Goal: Task Accomplishment & Management: Use online tool/utility

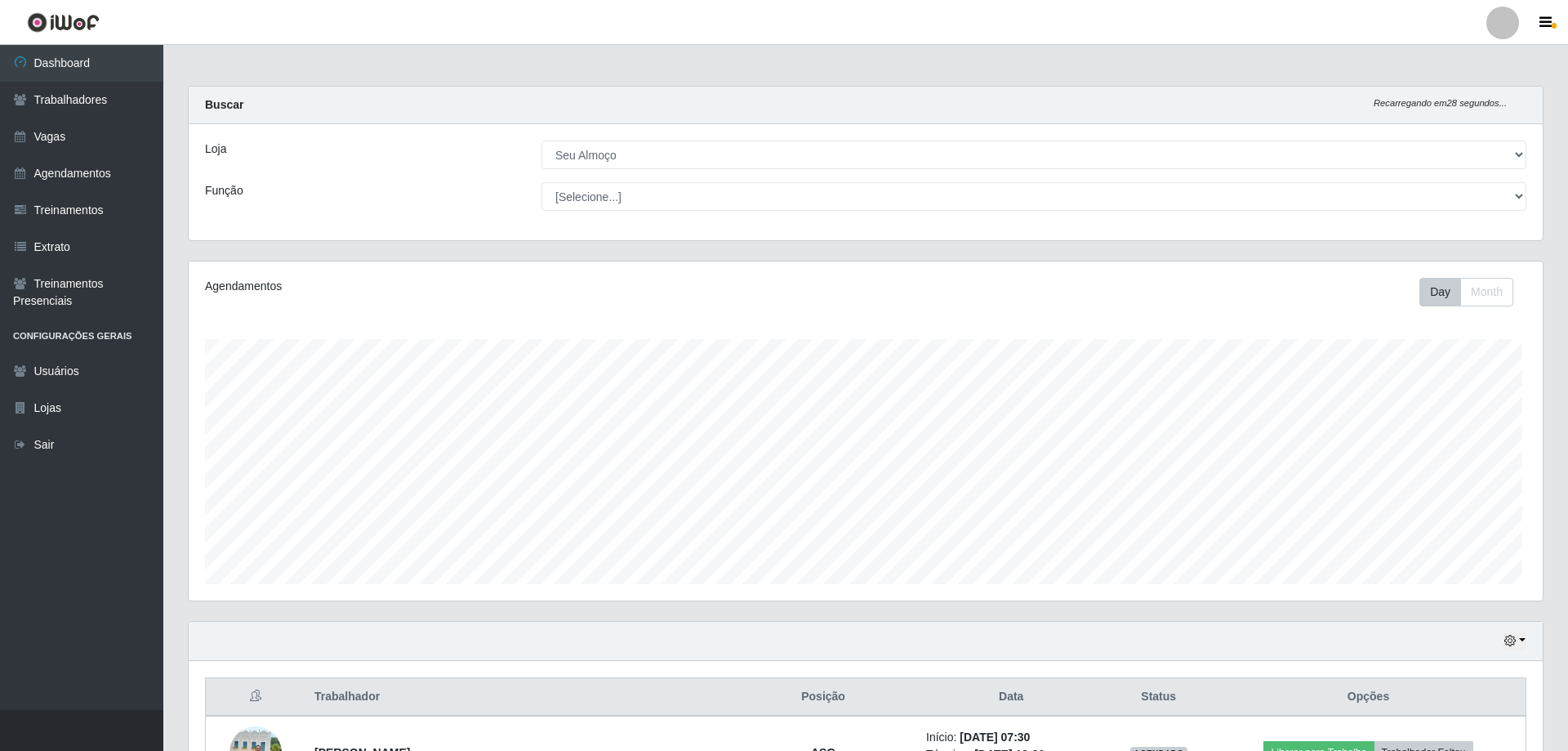
select select "431"
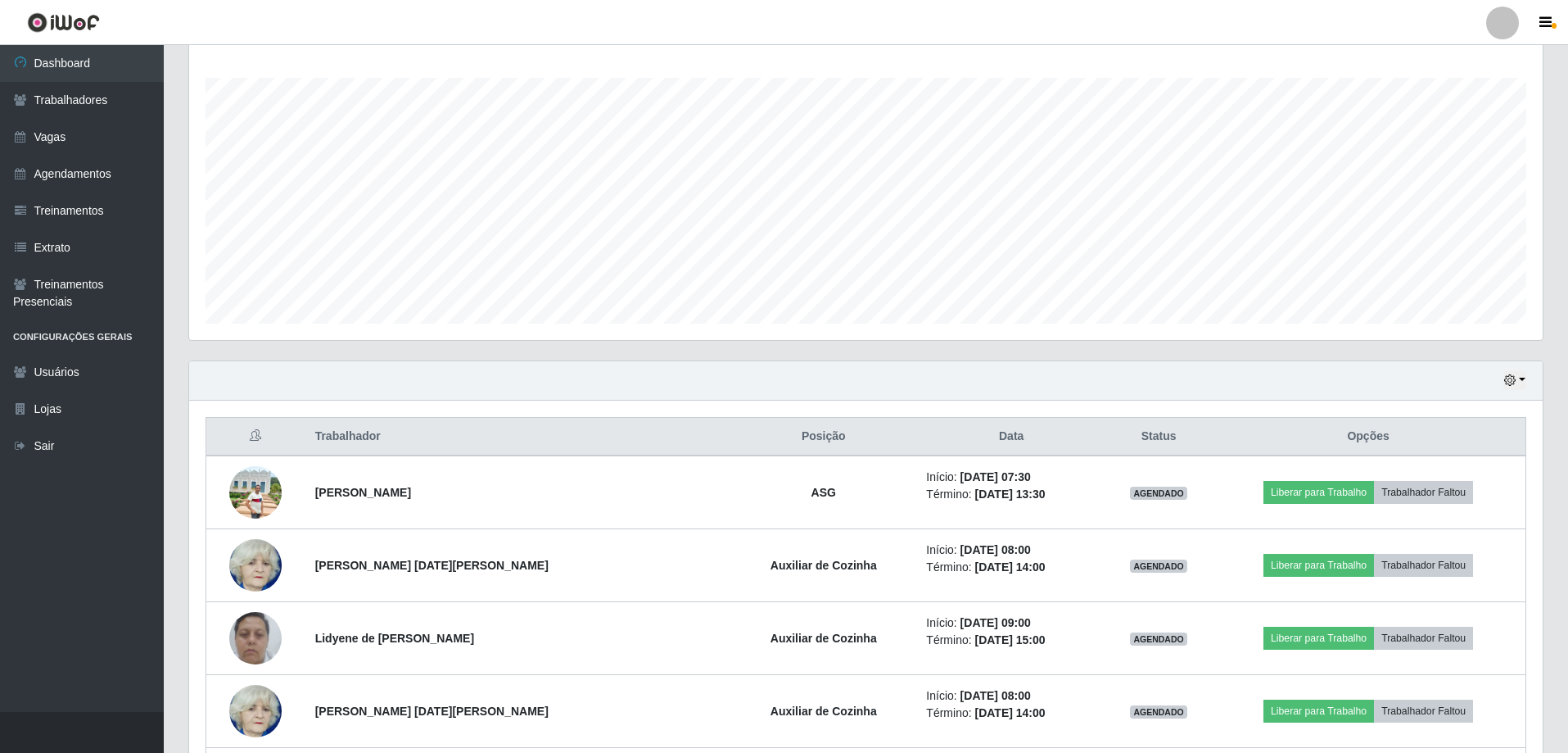
scroll to position [328, 0]
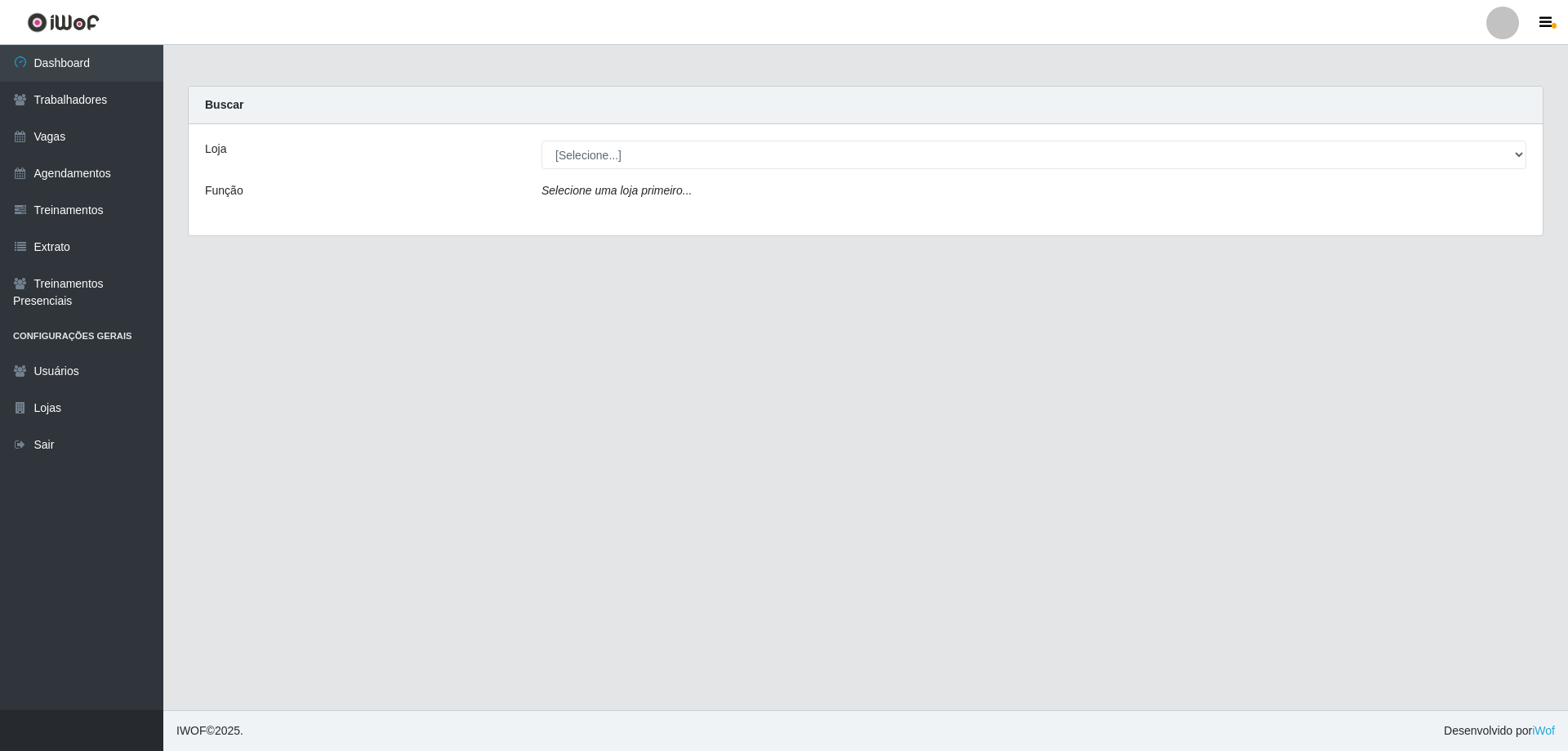
click at [691, 140] on div "Loja [Selecione...] Seu Almoço Função Selecione uma loja primeiro..." at bounding box center [866, 180] width 1354 height 111
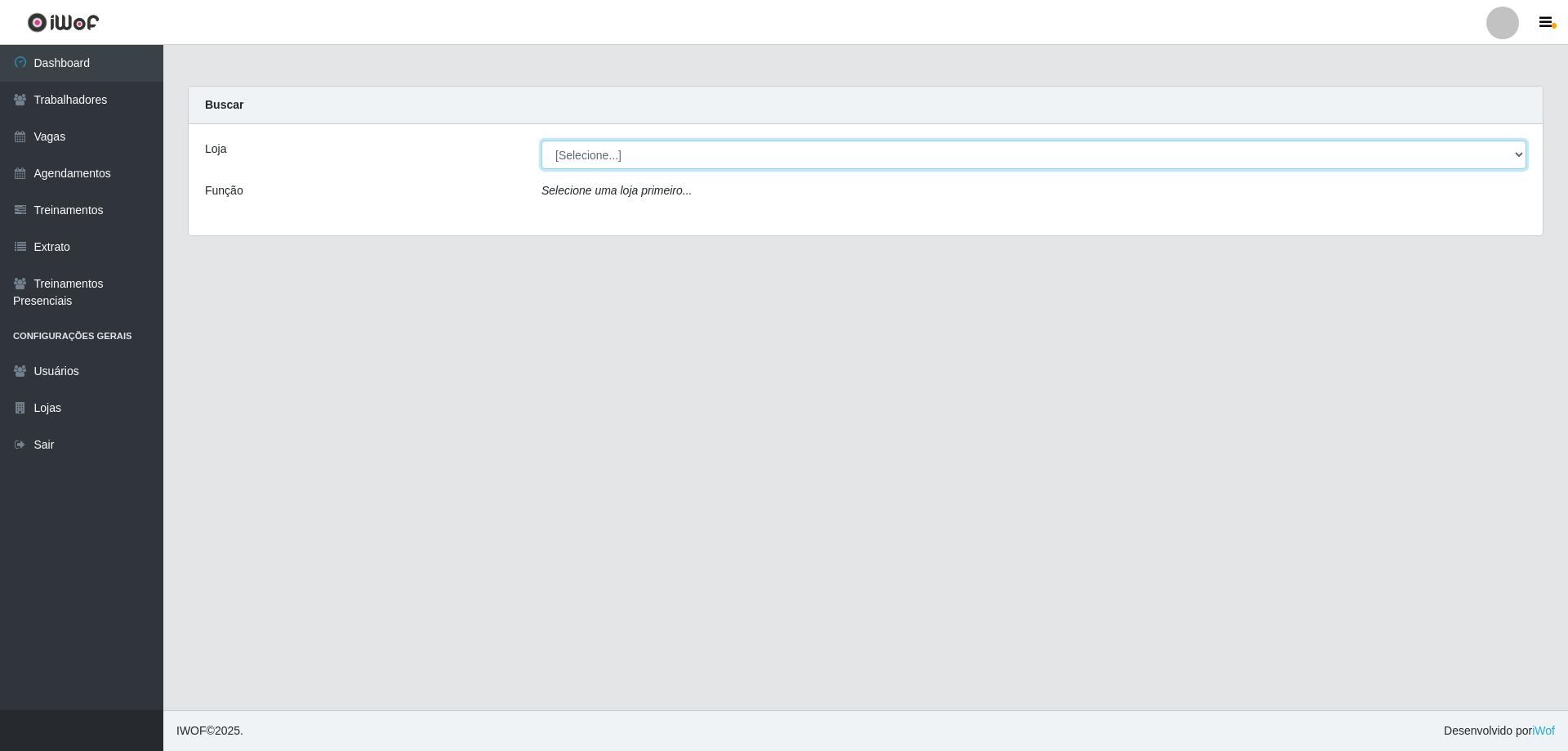
click at [688, 156] on select "[Selecione...] Seu Almoço" at bounding box center [1033, 155] width 985 height 29
select select "431"
click at [541, 141] on select "[Selecione...] Seu Almoço" at bounding box center [1033, 155] width 985 height 29
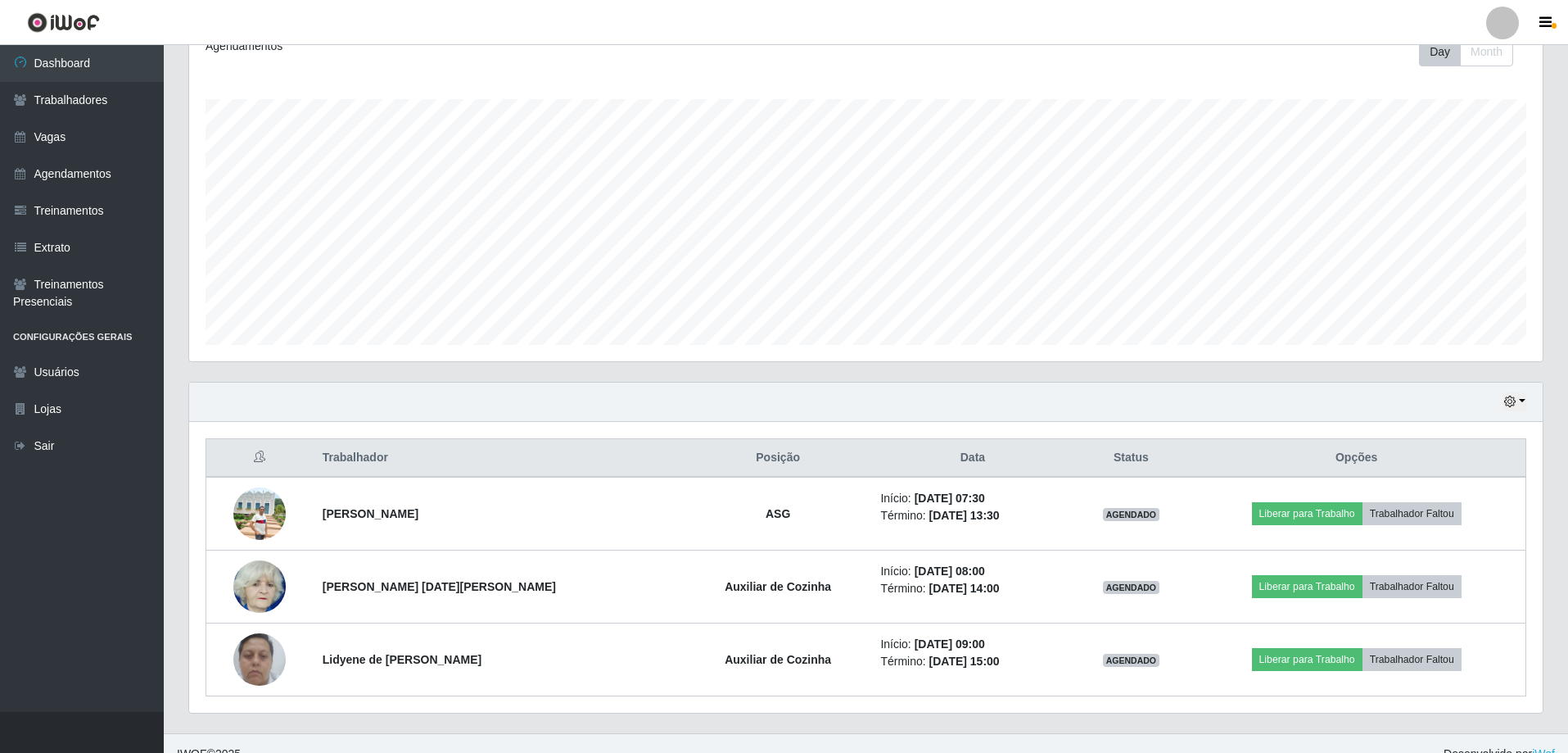
scroll to position [262, 0]
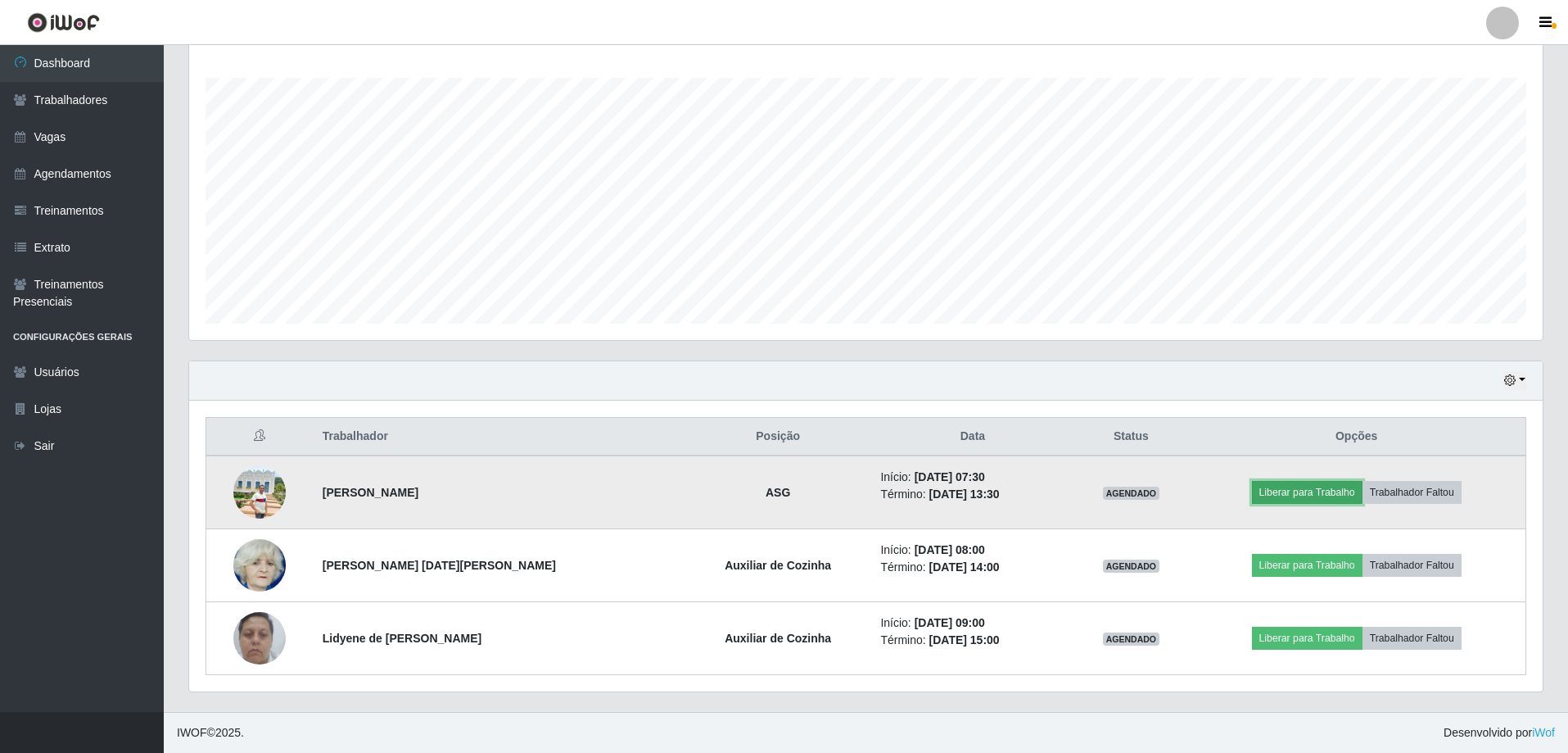
click at [1300, 495] on button "Liberar para Trabalho" at bounding box center [1307, 492] width 111 height 23
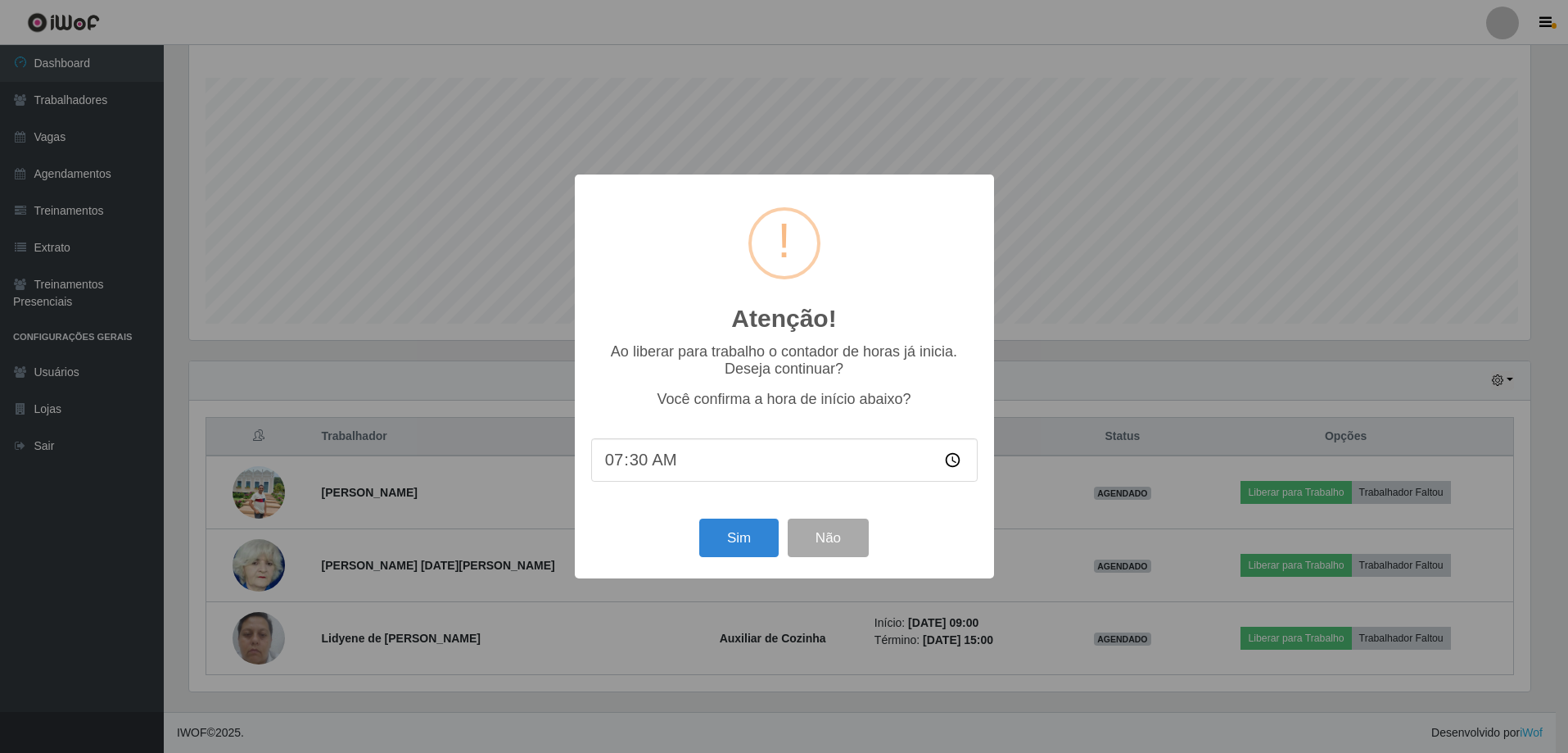
scroll to position [340, 1345]
click at [732, 551] on button "Sim" at bounding box center [740, 538] width 79 height 38
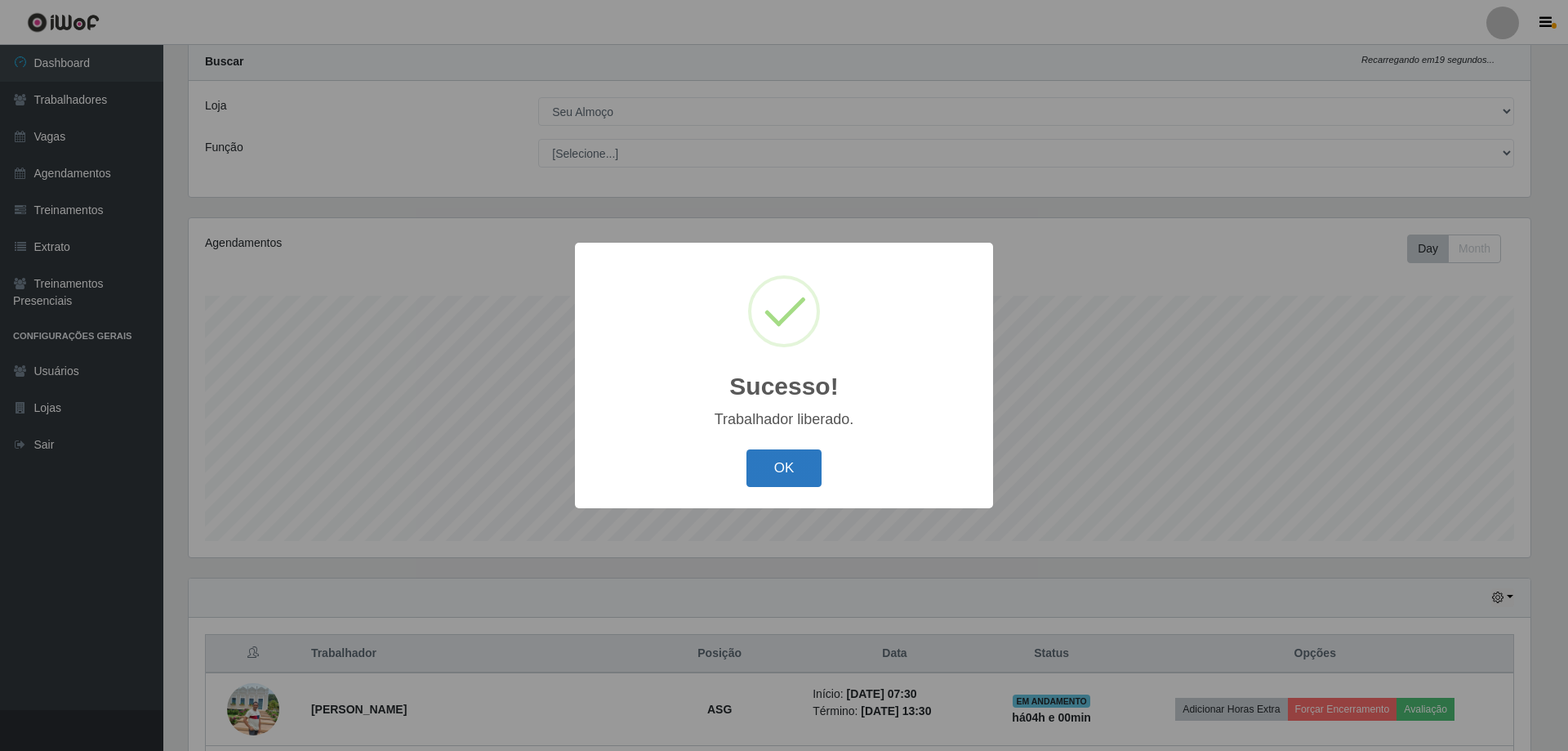
click at [798, 469] on button "OK" at bounding box center [784, 469] width 76 height 38
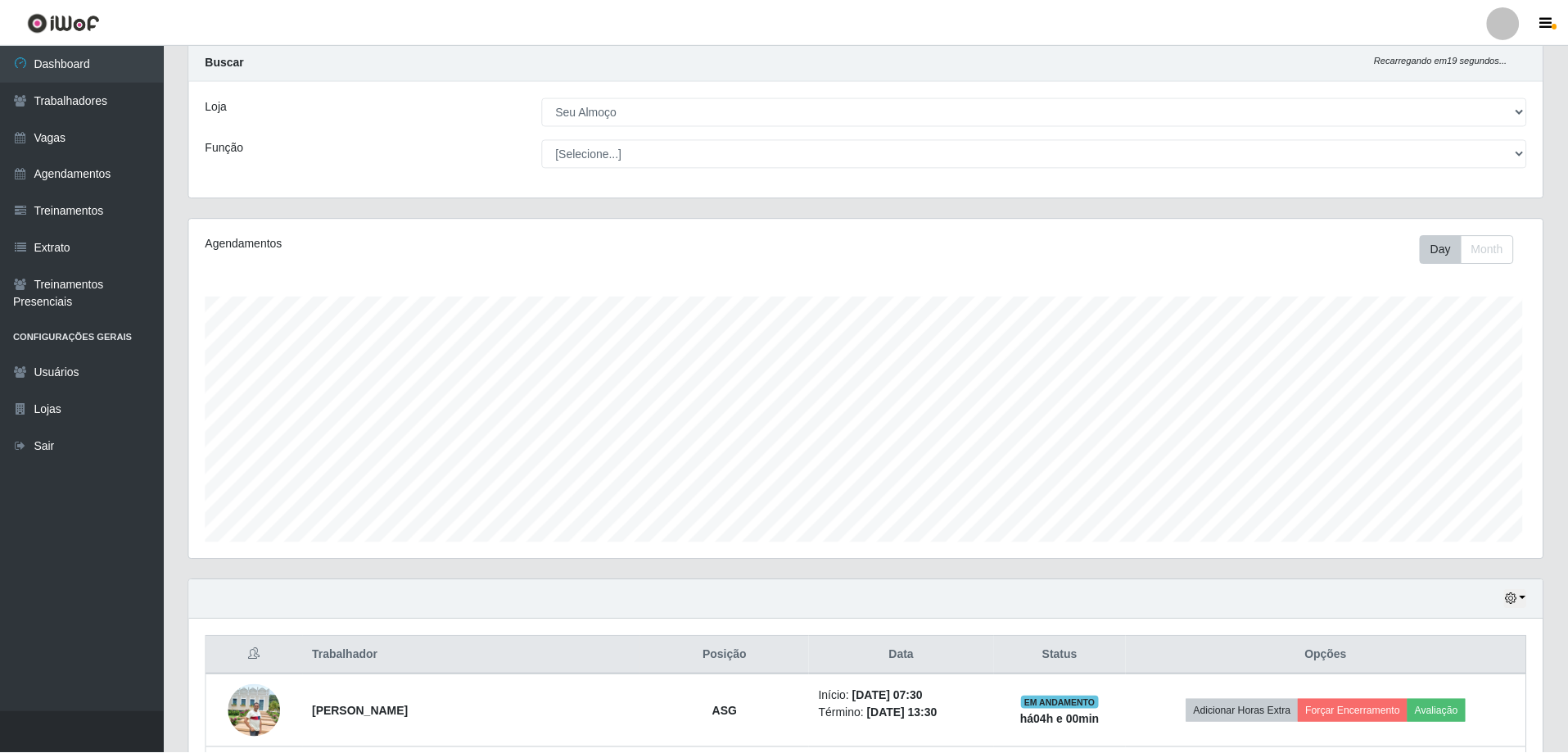
scroll to position [340, 1354]
click at [71, 137] on link "Vagas" at bounding box center [82, 137] width 164 height 37
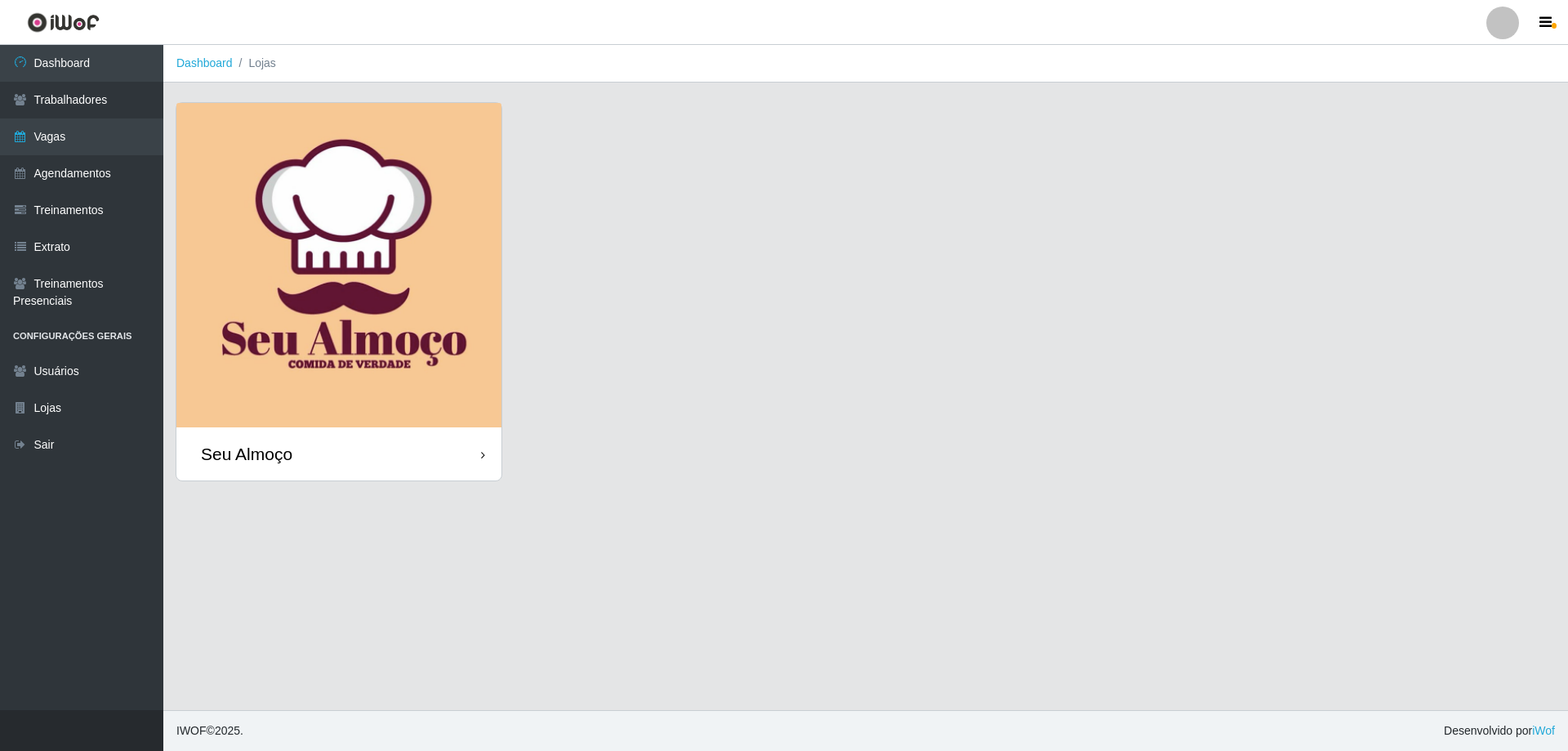
click at [460, 259] on img at bounding box center [339, 264] width 325 height 324
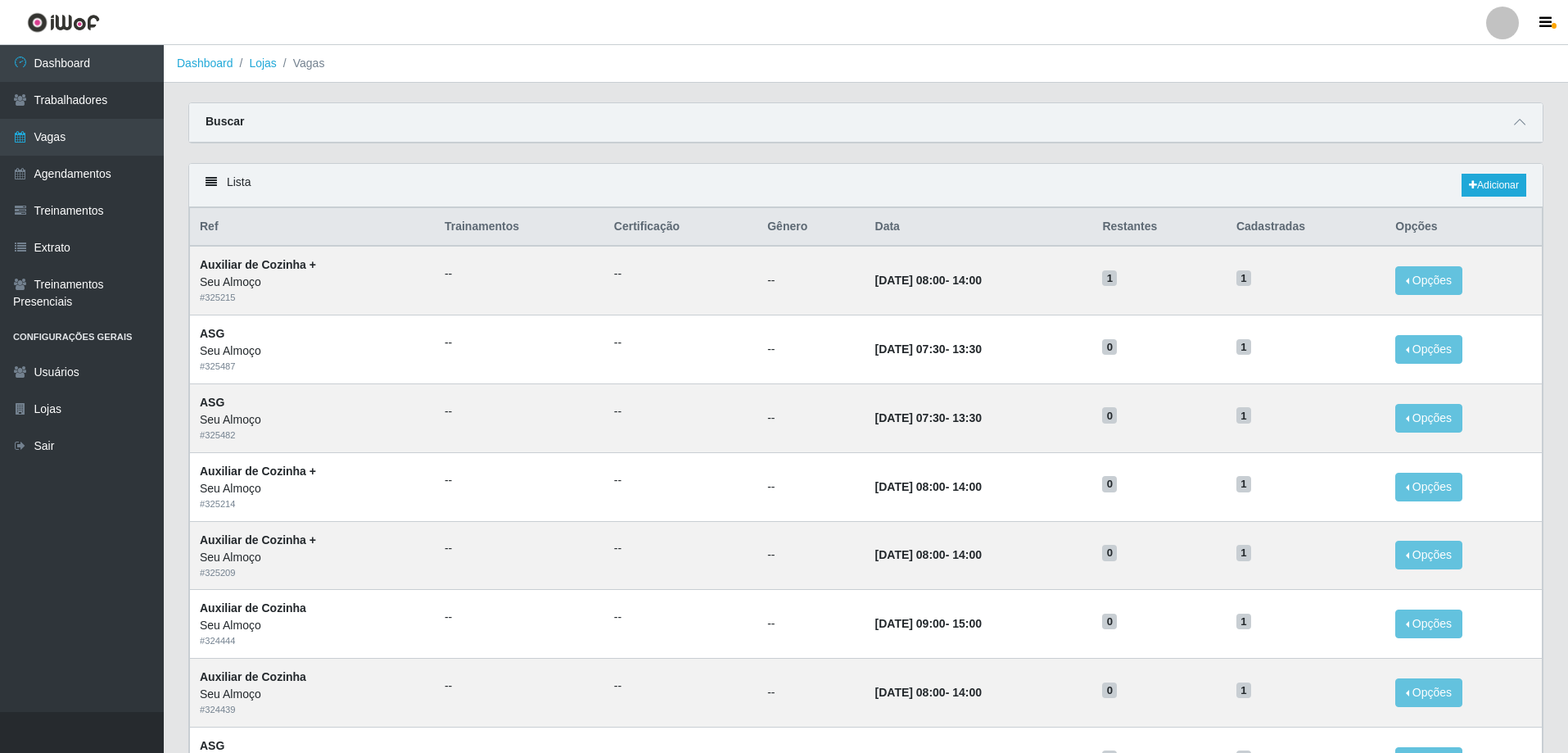
click at [1517, 135] on div "Buscar" at bounding box center [866, 122] width 1354 height 39
click at [1507, 128] on div "Buscar" at bounding box center [866, 122] width 1354 height 39
click at [1535, 120] on div "Buscar" at bounding box center [866, 122] width 1354 height 39
click at [1520, 126] on icon at bounding box center [1519, 121] width 11 height 11
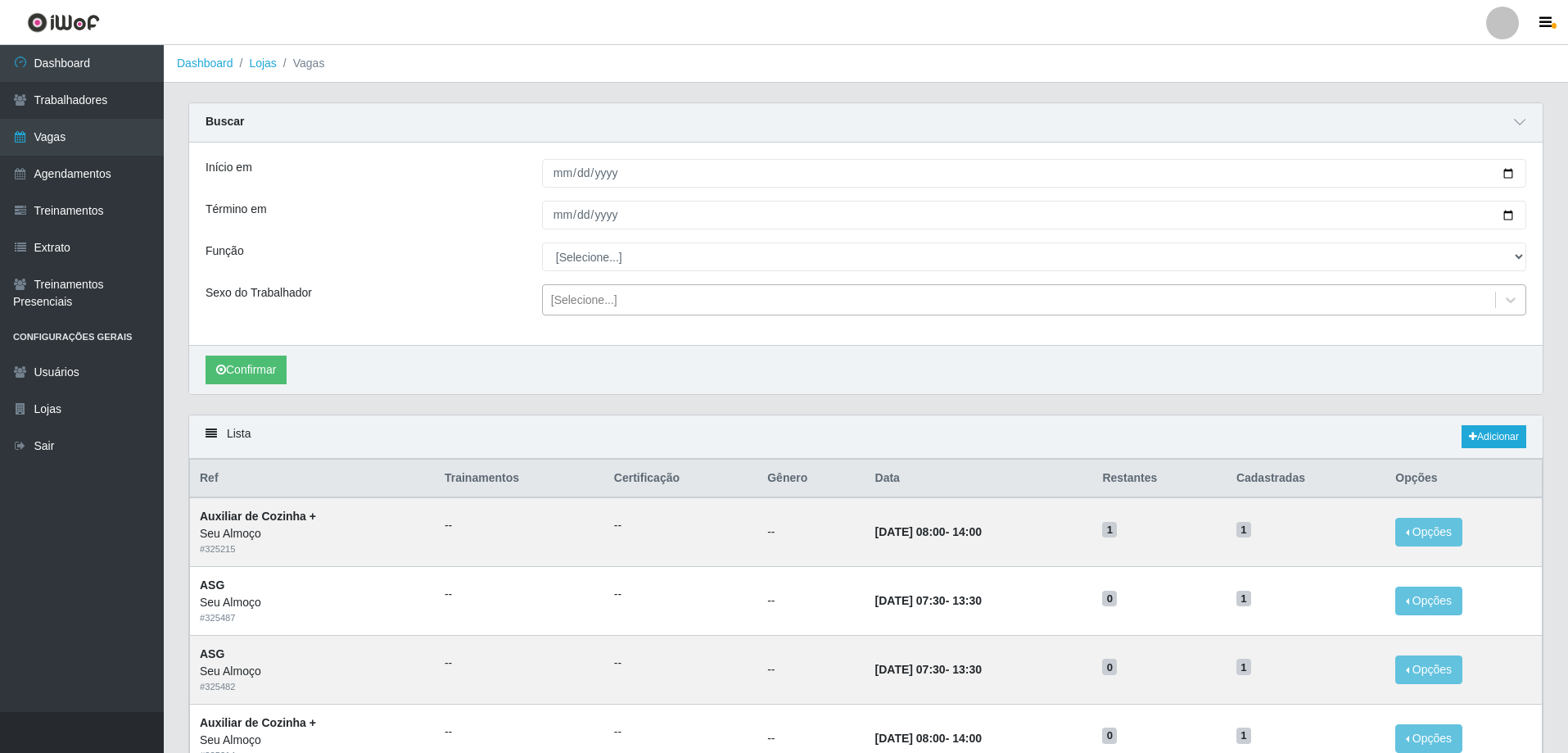
click at [637, 292] on div "[Selecione...]" at bounding box center [1018, 300] width 952 height 27
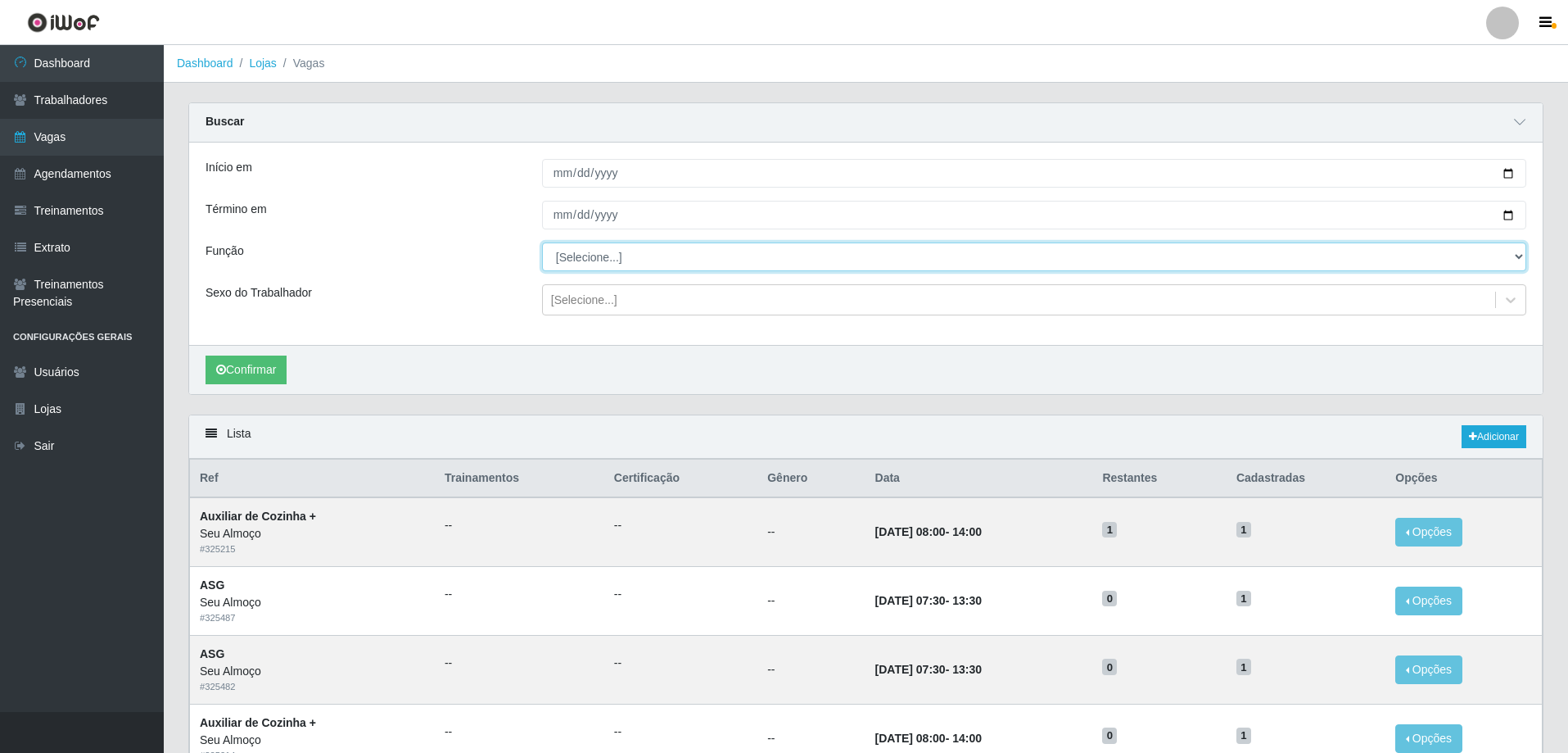
click at [611, 264] on select "[Selecione...] ASG ASG + ASG ++ Auxiliar de Cozinha Auxiliar de Cozinha + Auxil…" at bounding box center [1034, 256] width 984 height 29
click at [542, 243] on select "[Selecione...] ASG ASG + ASG ++ Auxiliar de Cozinha Auxiliar de Cozinha + Auxil…" at bounding box center [1034, 256] width 984 height 29
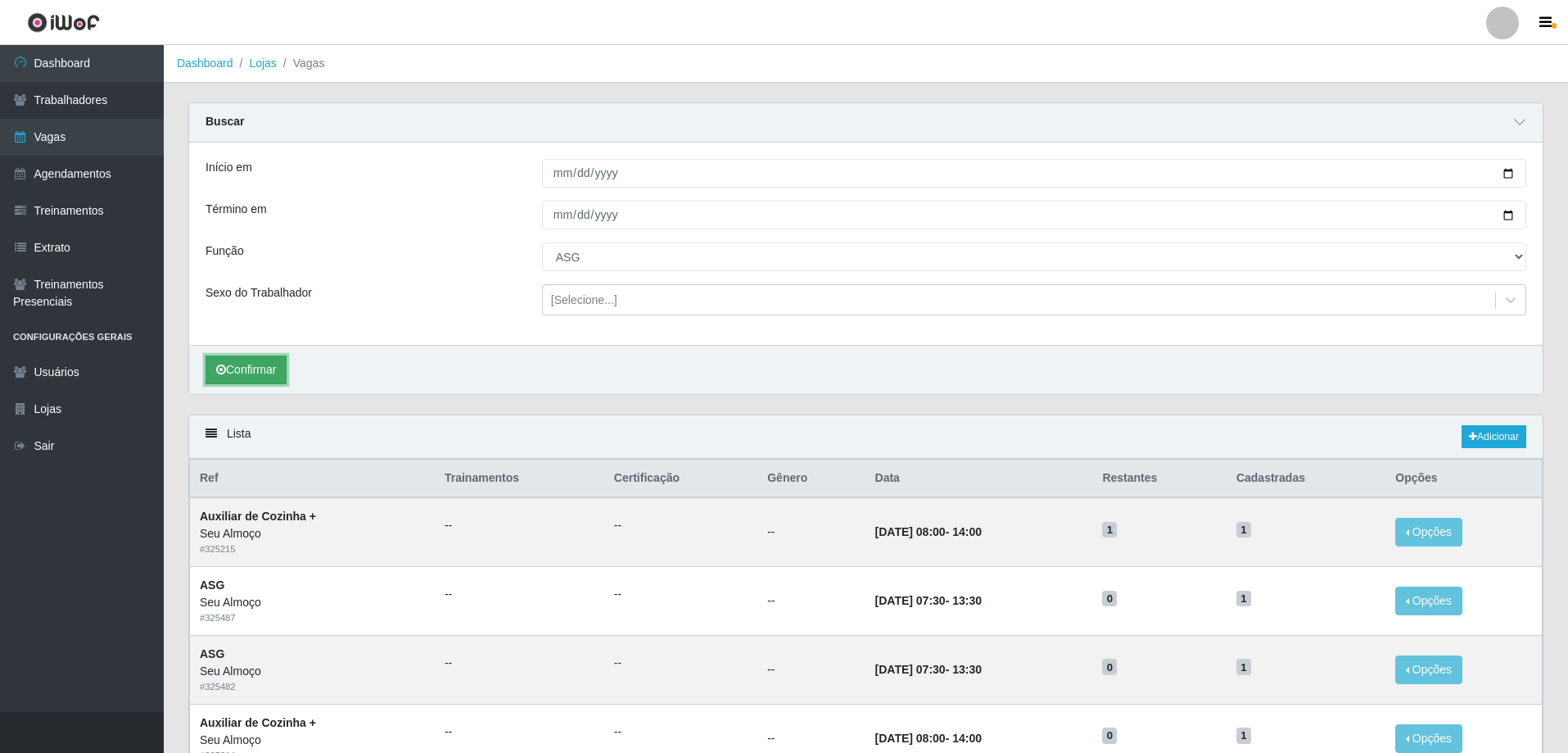
click at [260, 362] on button "Confirmar" at bounding box center [246, 370] width 81 height 29
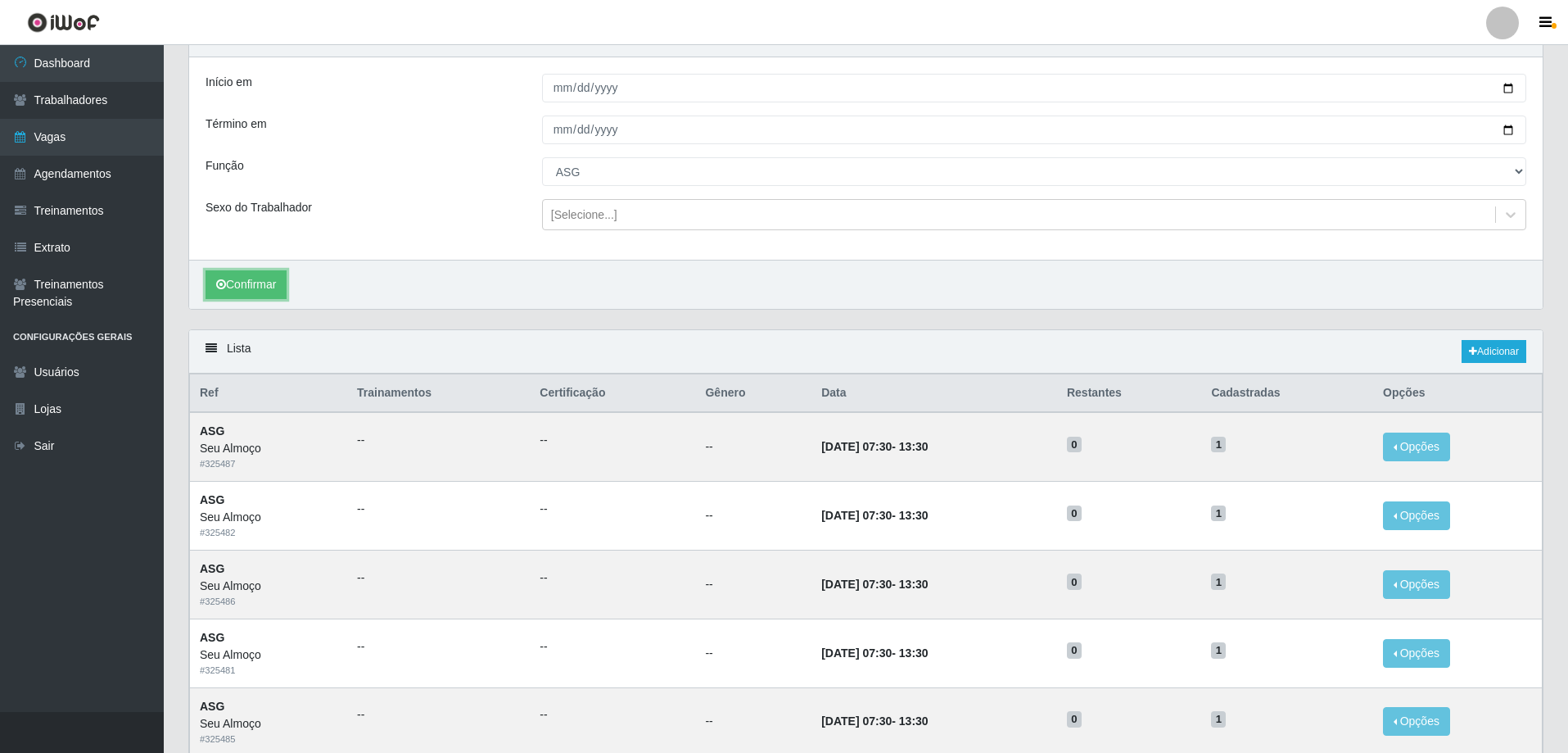
scroll to position [68, 0]
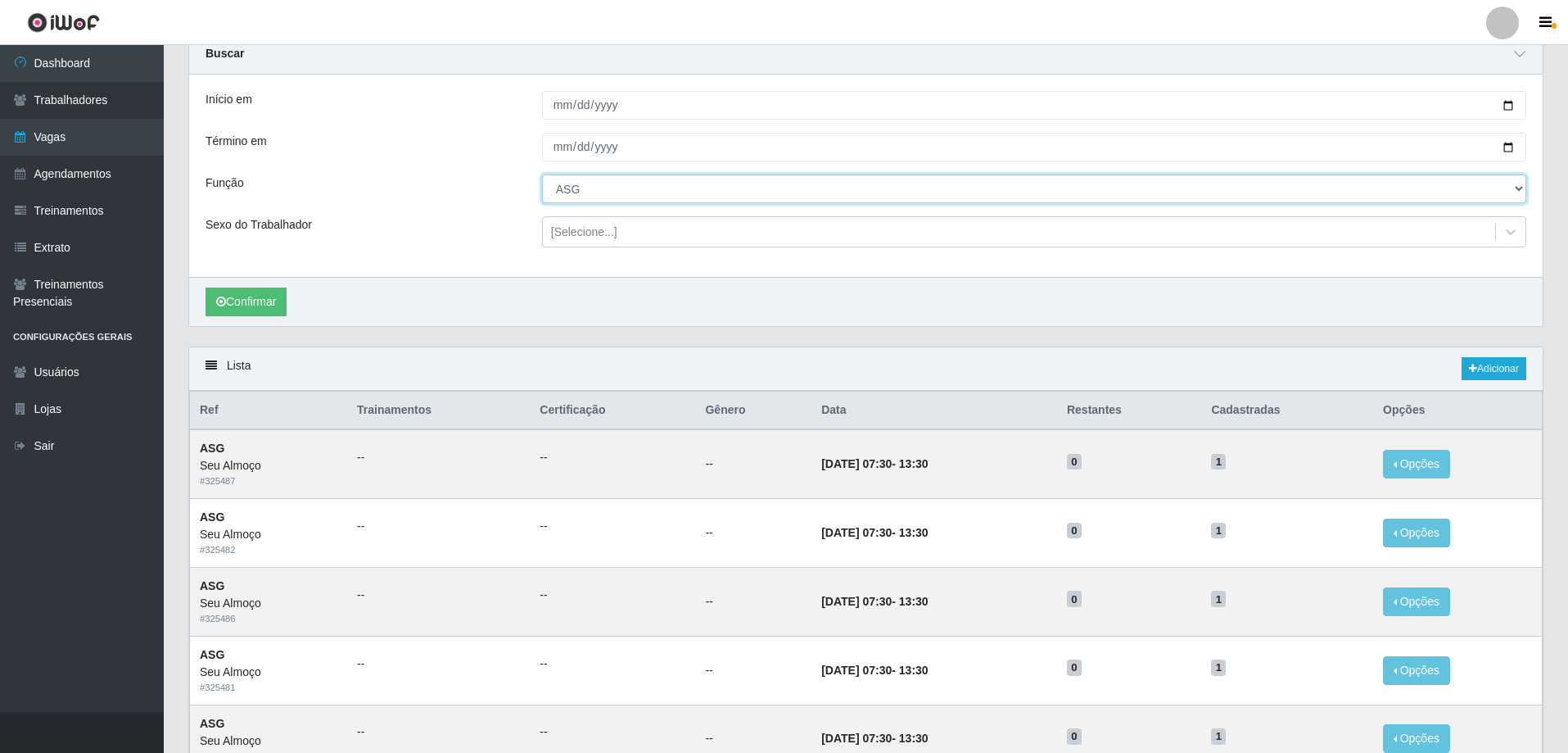
click at [625, 193] on select "[Selecione...] ASG ASG + ASG ++ Auxiliar de Cozinha Auxiliar de Cozinha + Auxil…" at bounding box center [1034, 188] width 984 height 29
select select "9"
click at [542, 175] on select "[Selecione...] ASG ASG + ASG ++ Auxiliar de Cozinha Auxiliar de Cozinha + Auxil…" at bounding box center [1034, 188] width 984 height 29
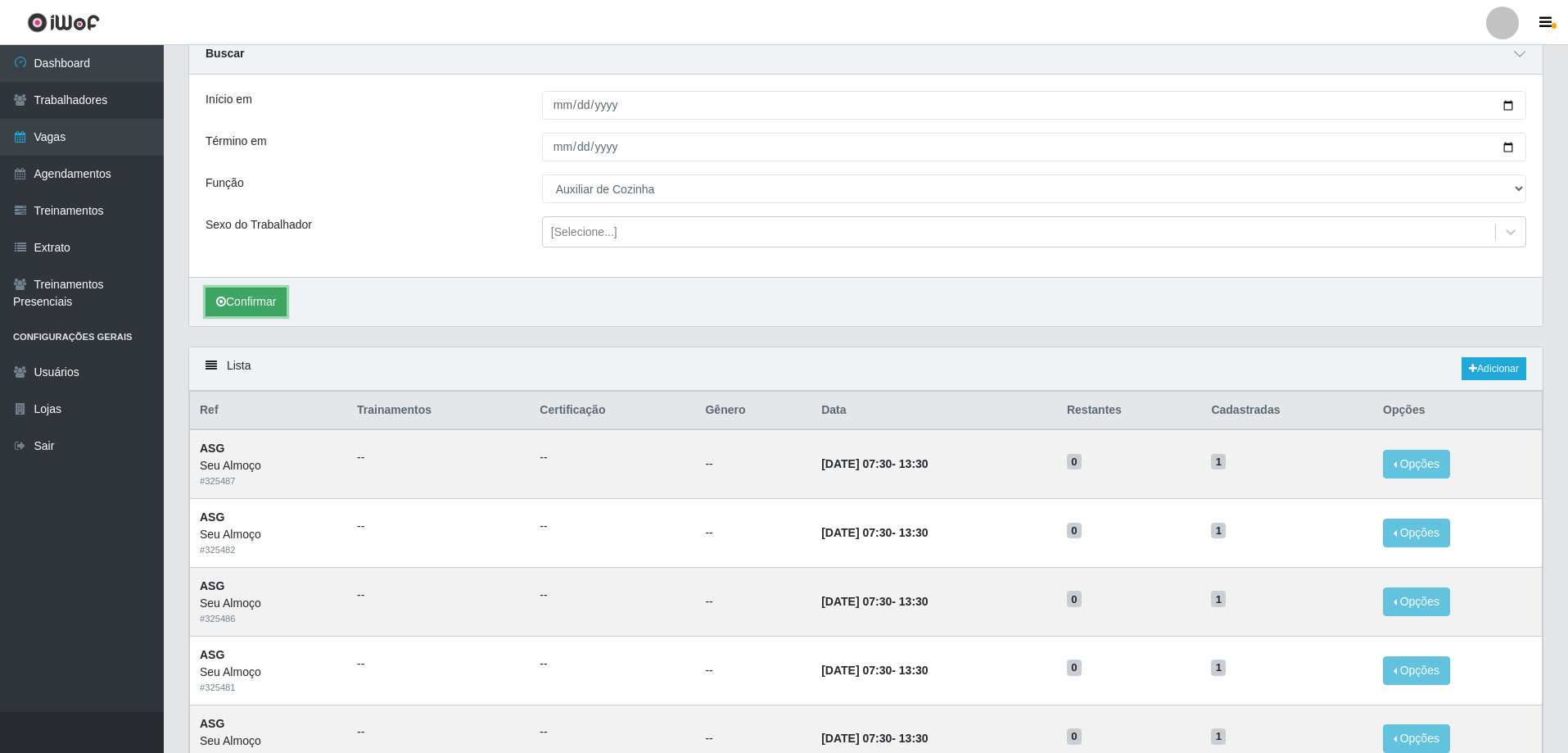
click at [252, 296] on button "Confirmar" at bounding box center [246, 302] width 81 height 29
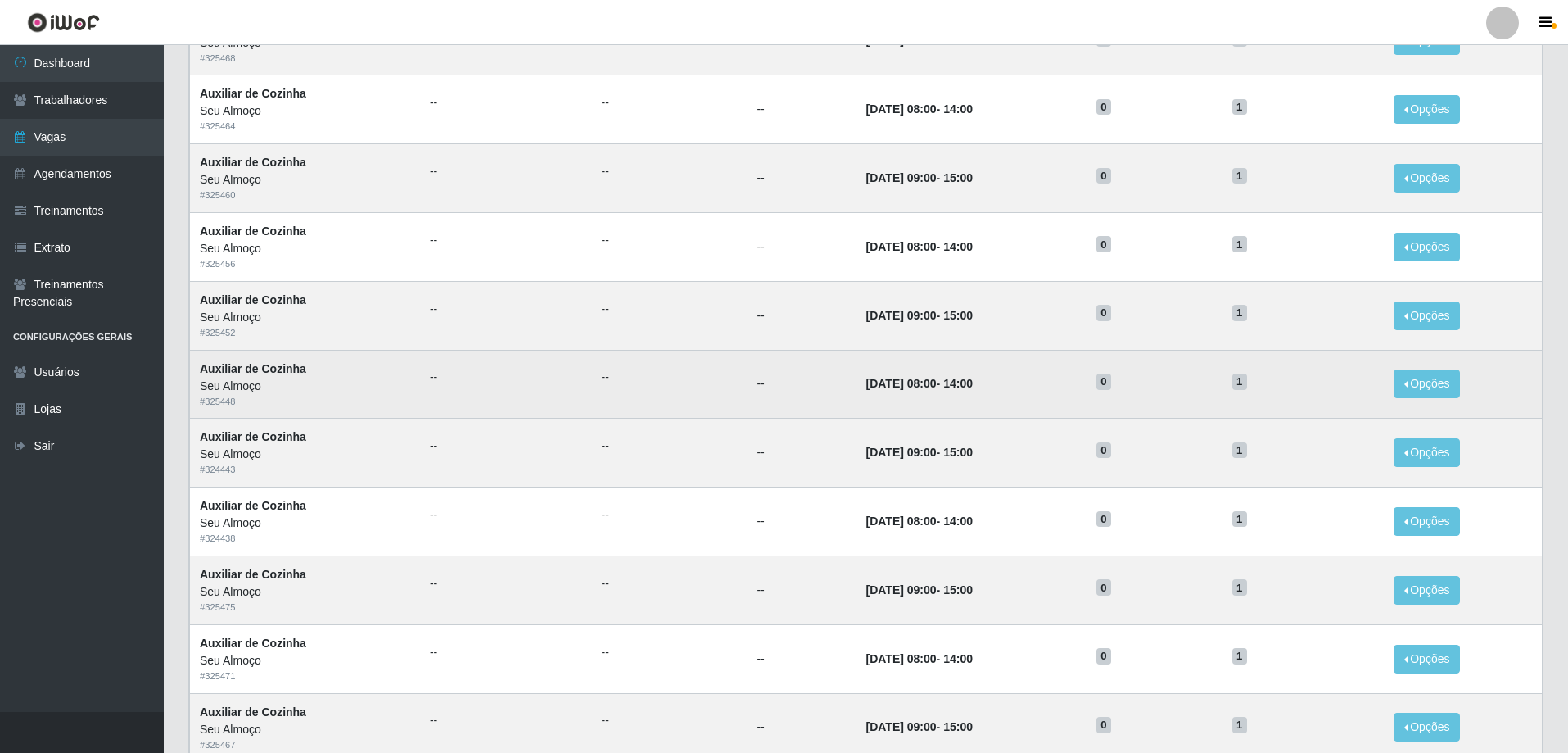
scroll to position [887, 0]
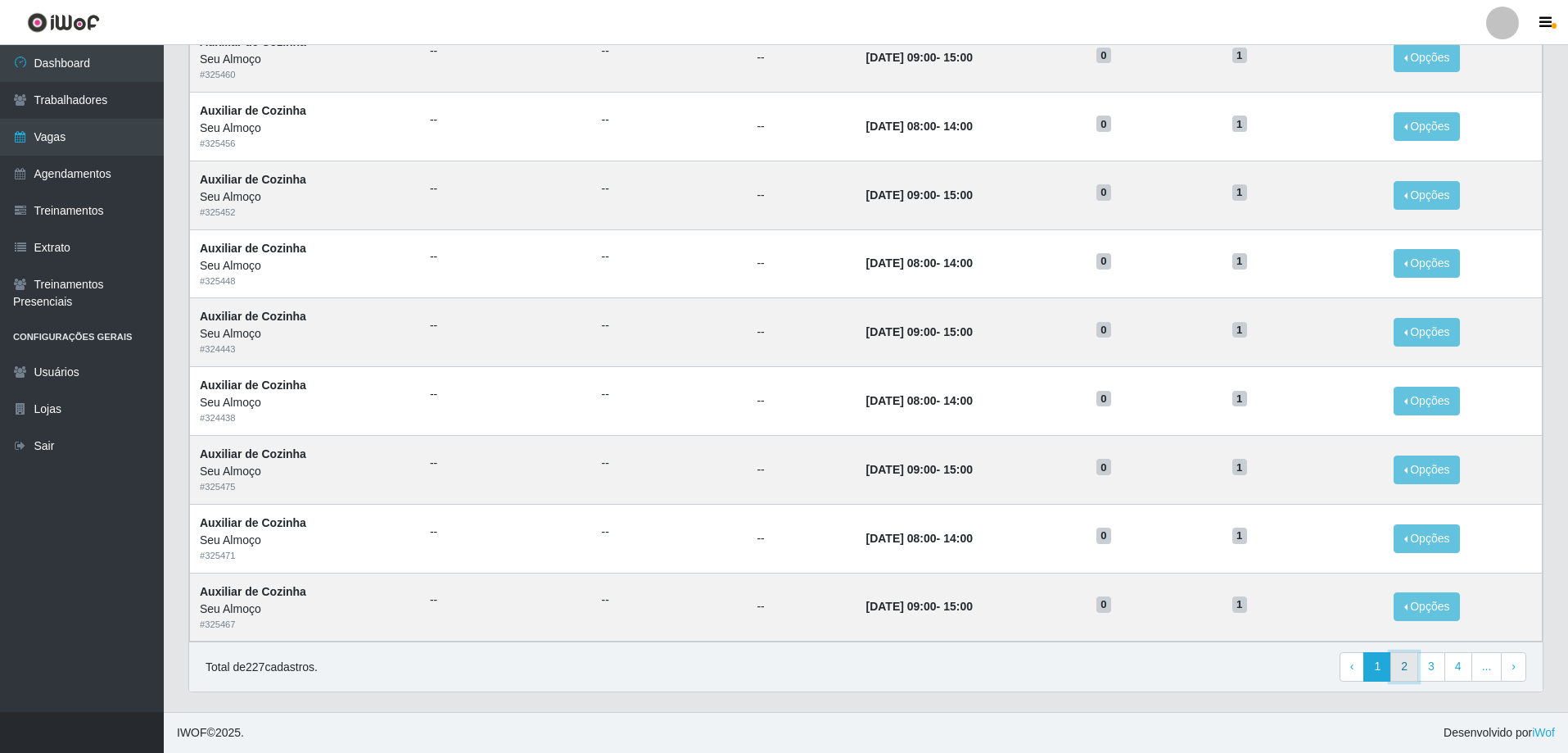
click at [1399, 674] on link "2" at bounding box center [1404, 667] width 28 height 30
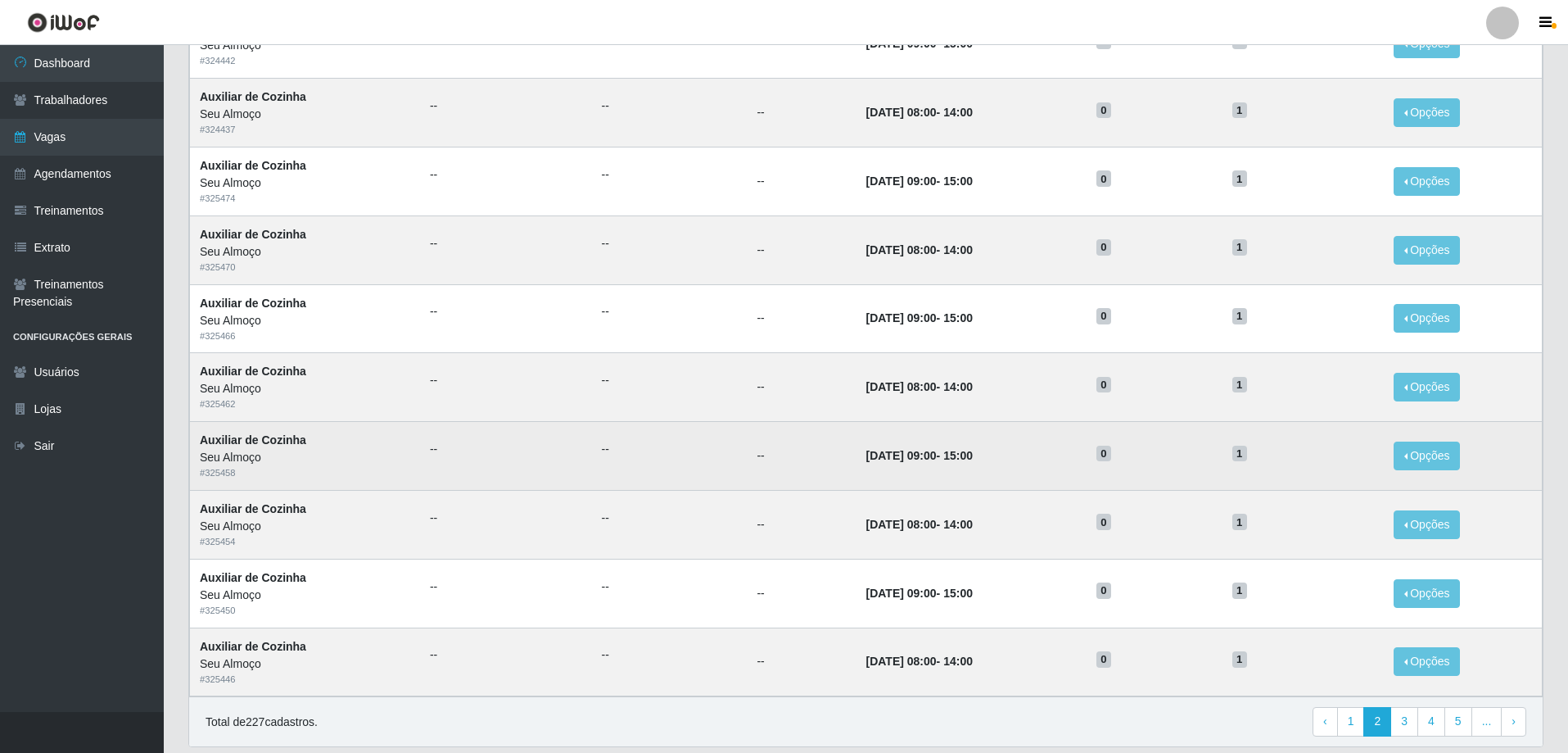
scroll to position [635, 0]
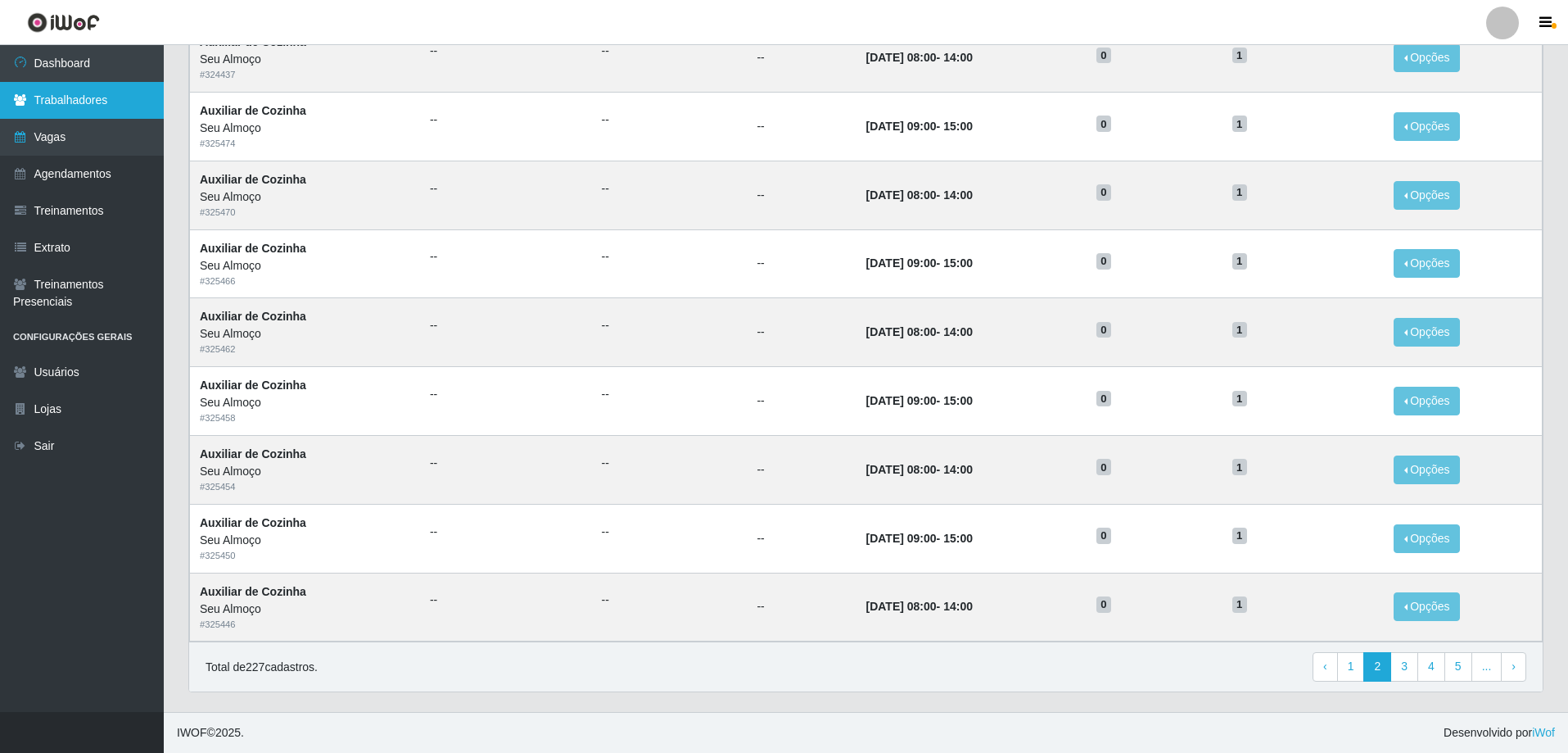
click at [75, 98] on link "Trabalhadores" at bounding box center [82, 100] width 164 height 37
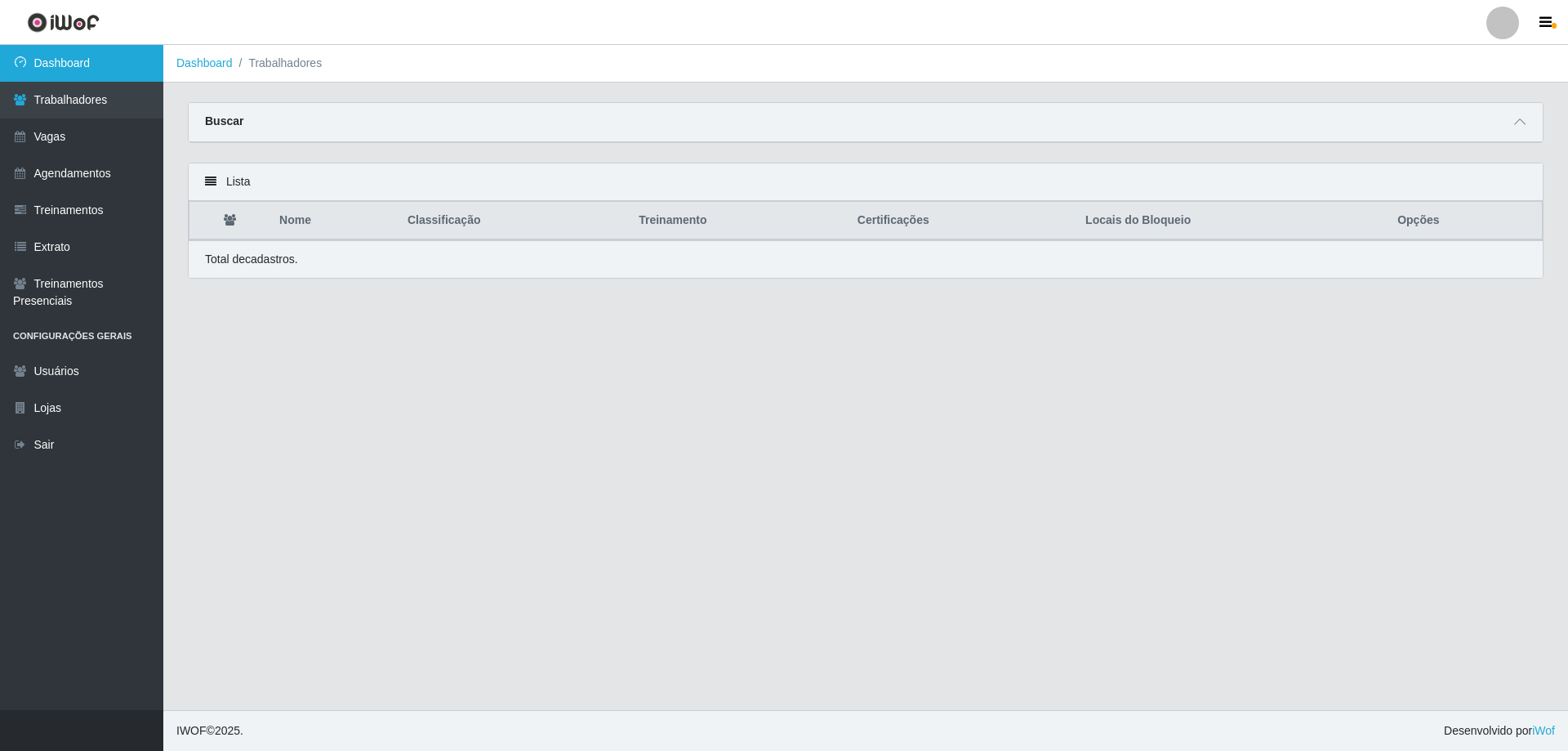
click at [68, 79] on link "Dashboard" at bounding box center [82, 63] width 163 height 37
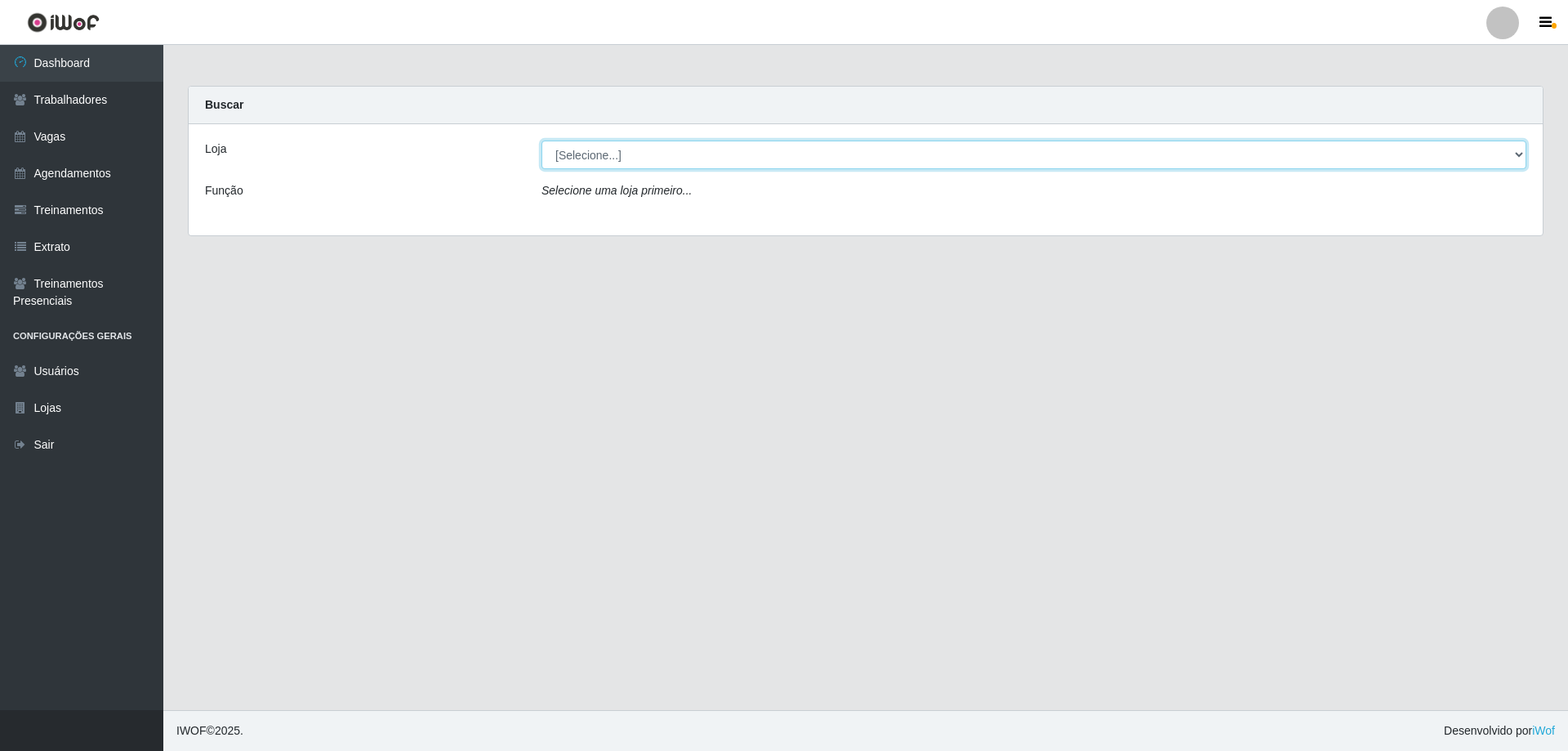
click at [635, 158] on select "[Selecione...] Seu Almoço" at bounding box center [1033, 155] width 985 height 29
select select "431"
click at [541, 141] on select "[Selecione...] Seu Almoço" at bounding box center [1033, 155] width 985 height 29
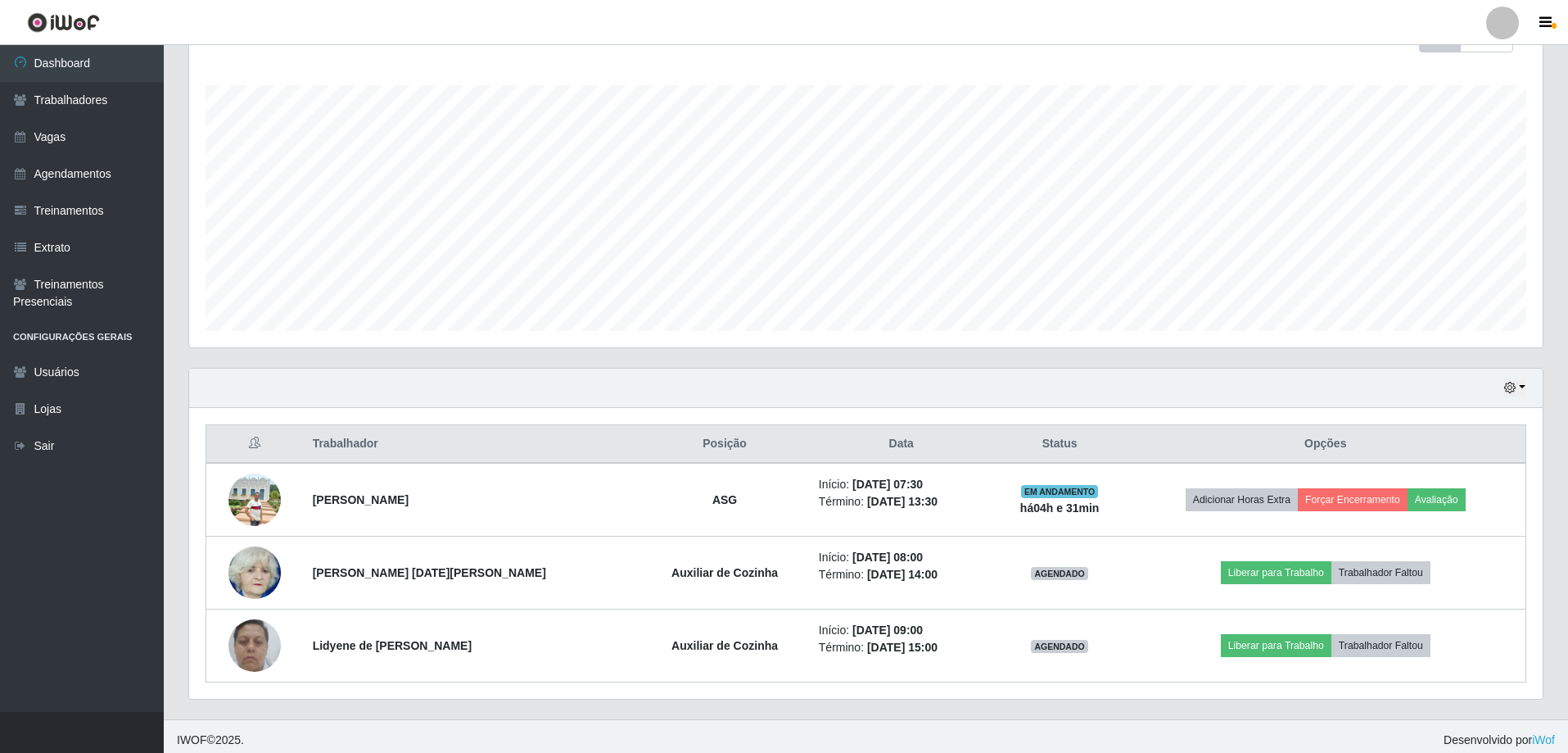
scroll to position [262, 0]
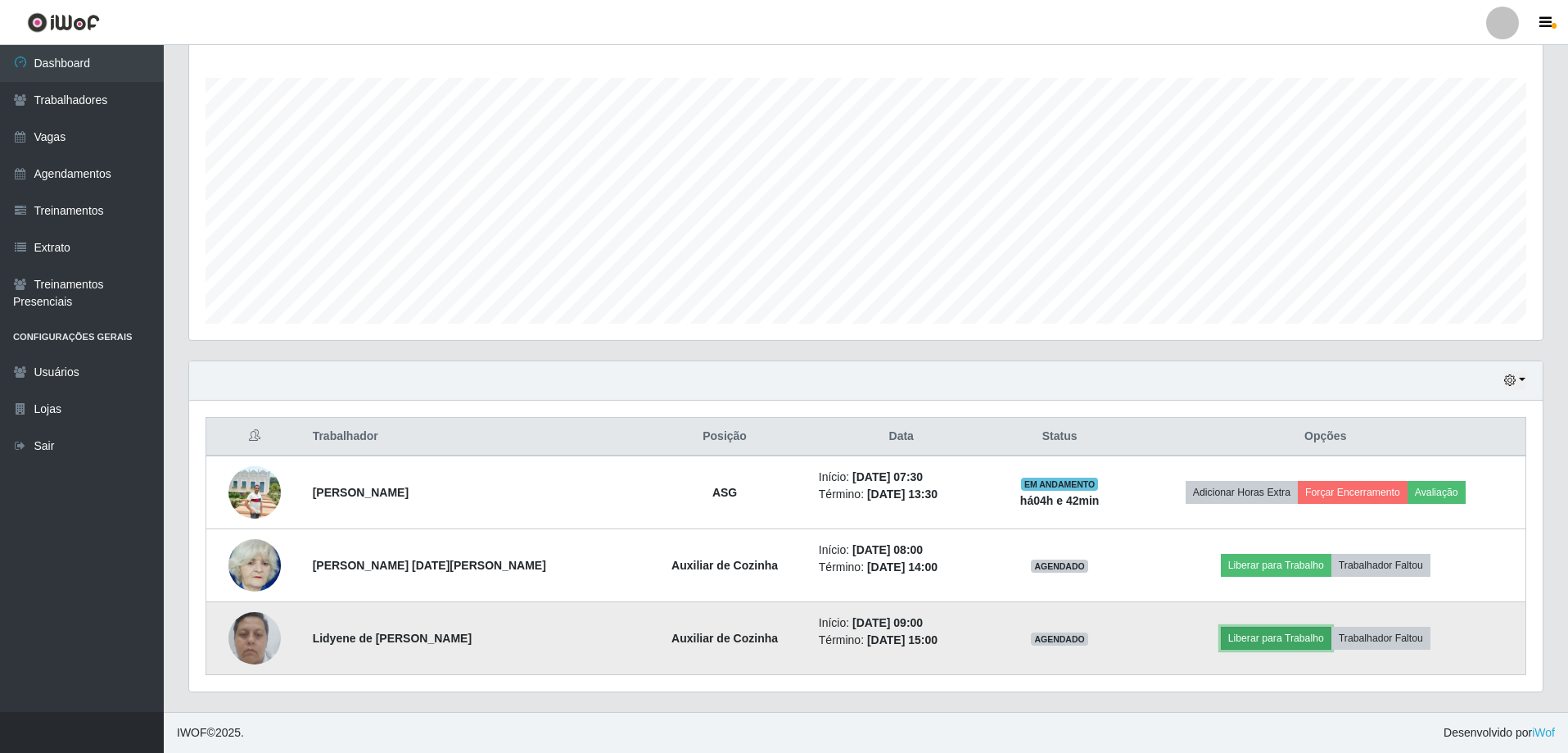
click at [1270, 636] on button "Liberar para Trabalho" at bounding box center [1275, 638] width 111 height 23
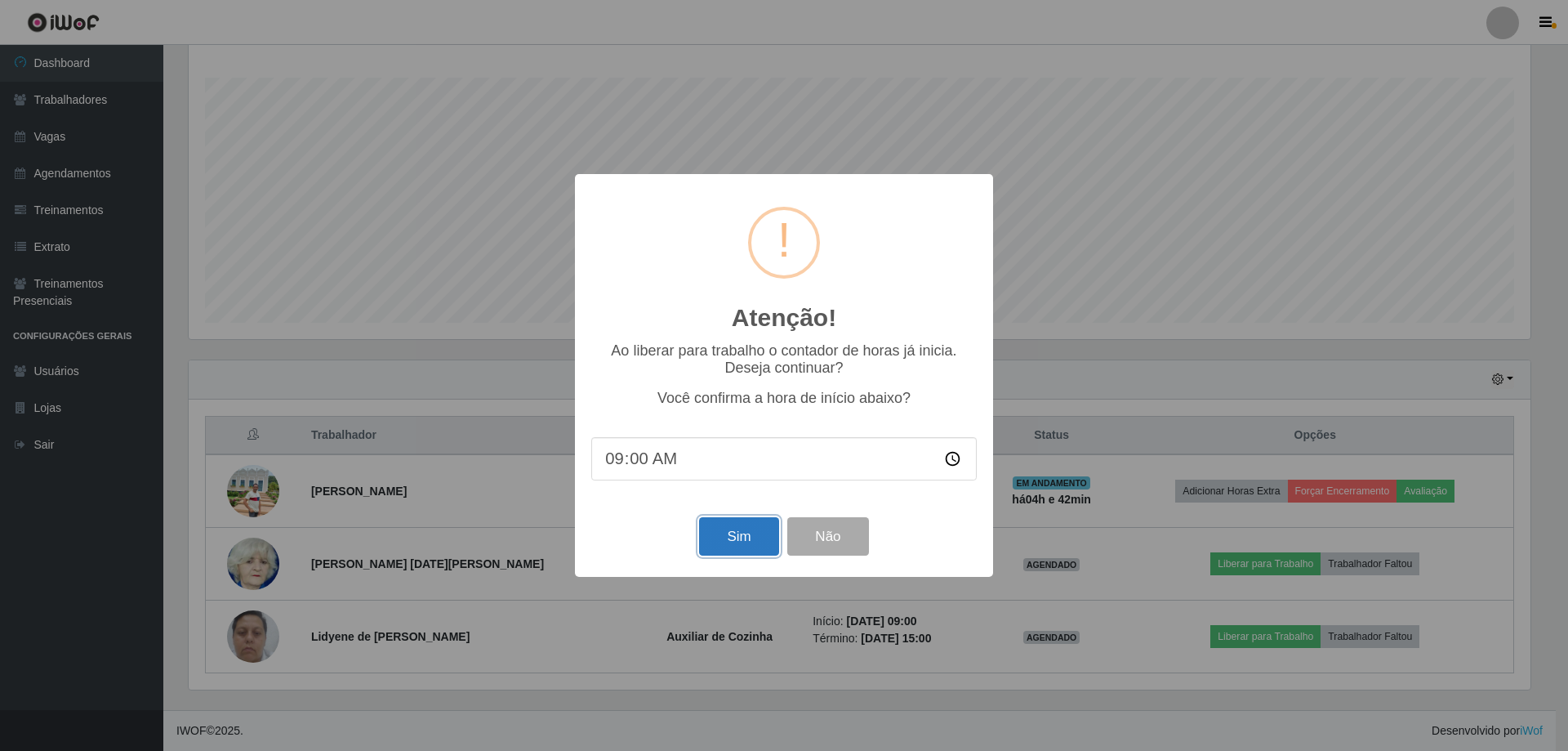
click at [728, 535] on button "Sim" at bounding box center [738, 536] width 79 height 38
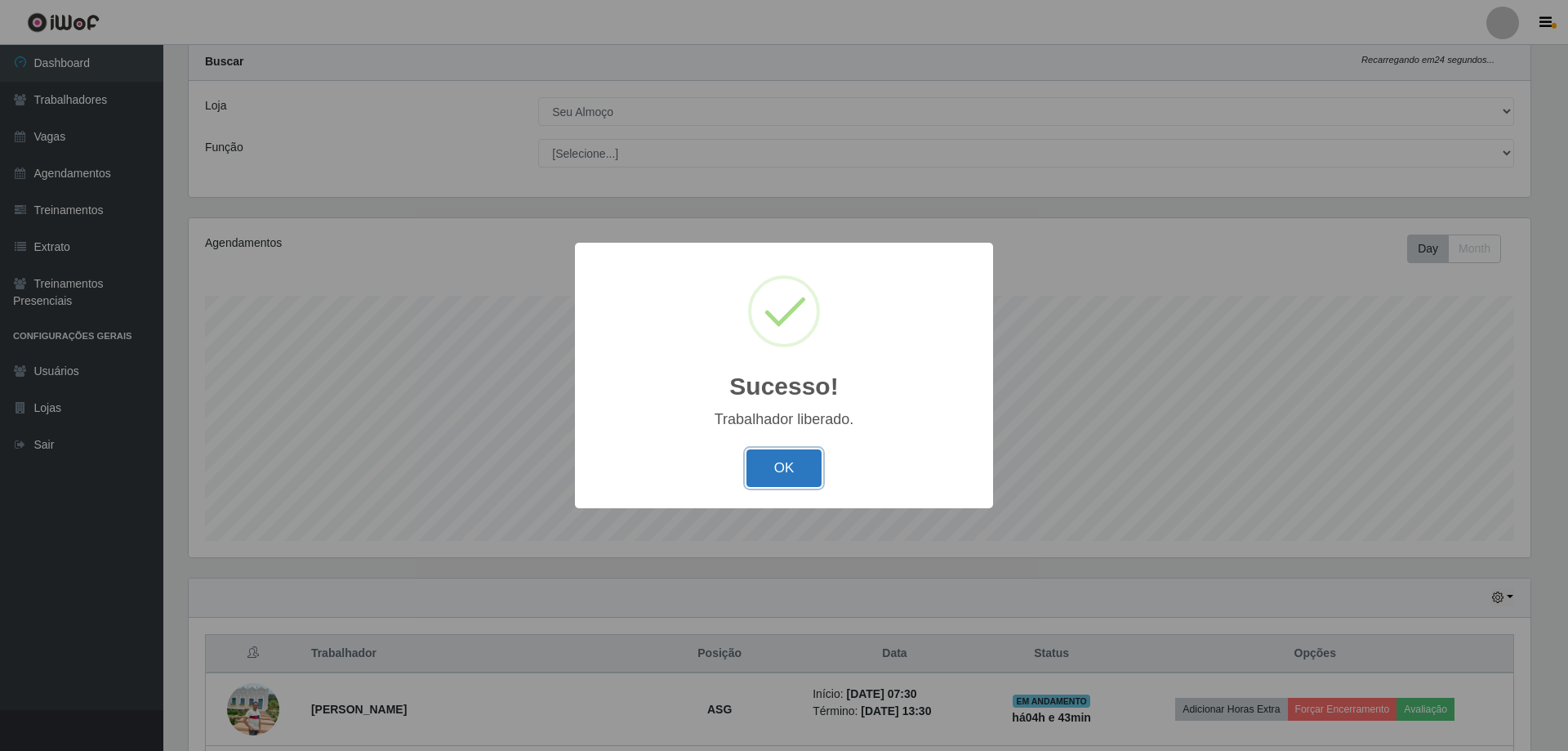
click at [800, 469] on button "OK" at bounding box center [784, 469] width 76 height 38
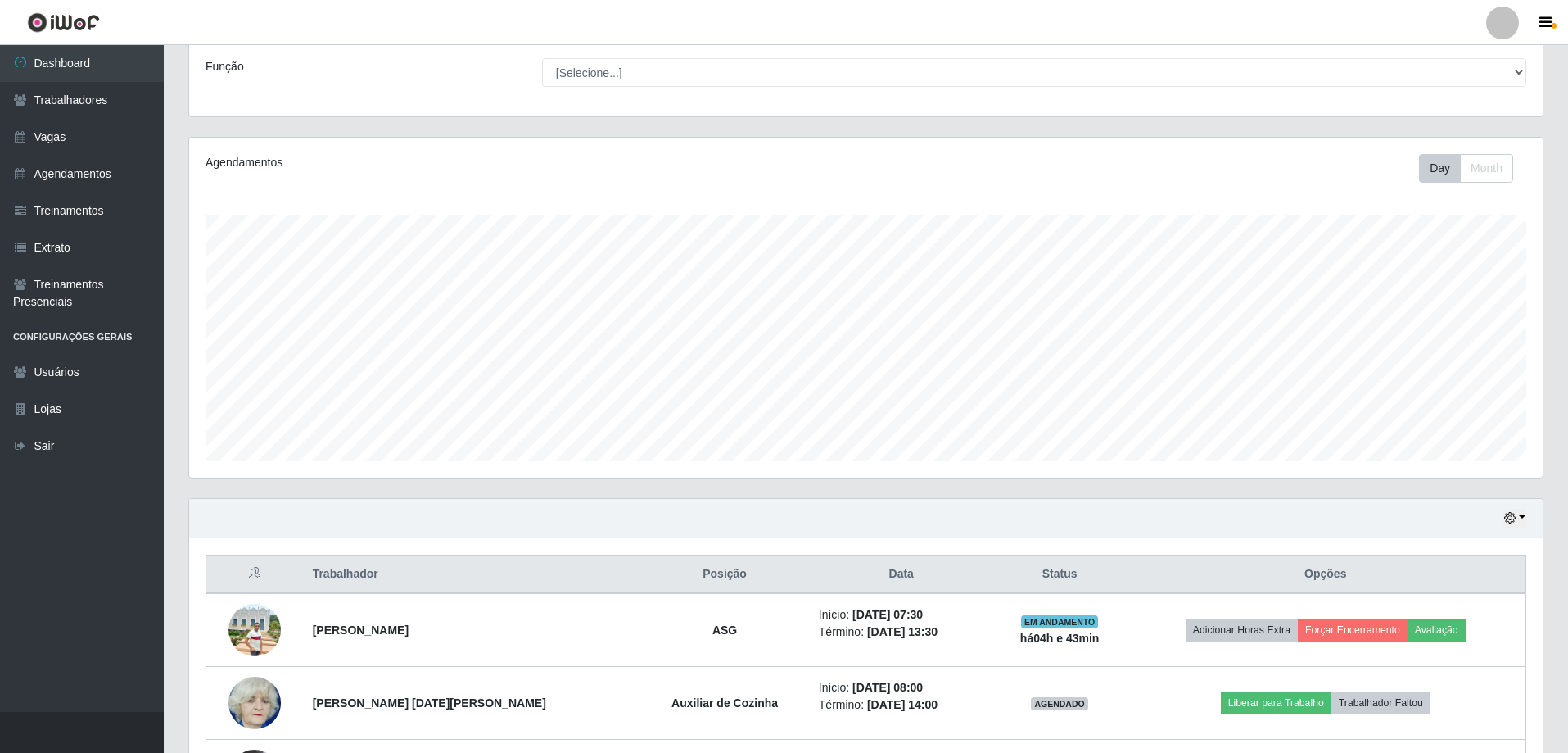
scroll to position [126, 0]
